Goal: Transaction & Acquisition: Subscribe to service/newsletter

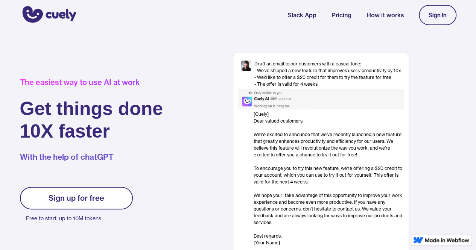
click at [443, 10] on link "Sign In" at bounding box center [438, 15] width 38 height 20
click at [107, 194] on link "Sign up for free" at bounding box center [76, 198] width 113 height 23
